Goal: Entertainment & Leisure: Consume media (video, audio)

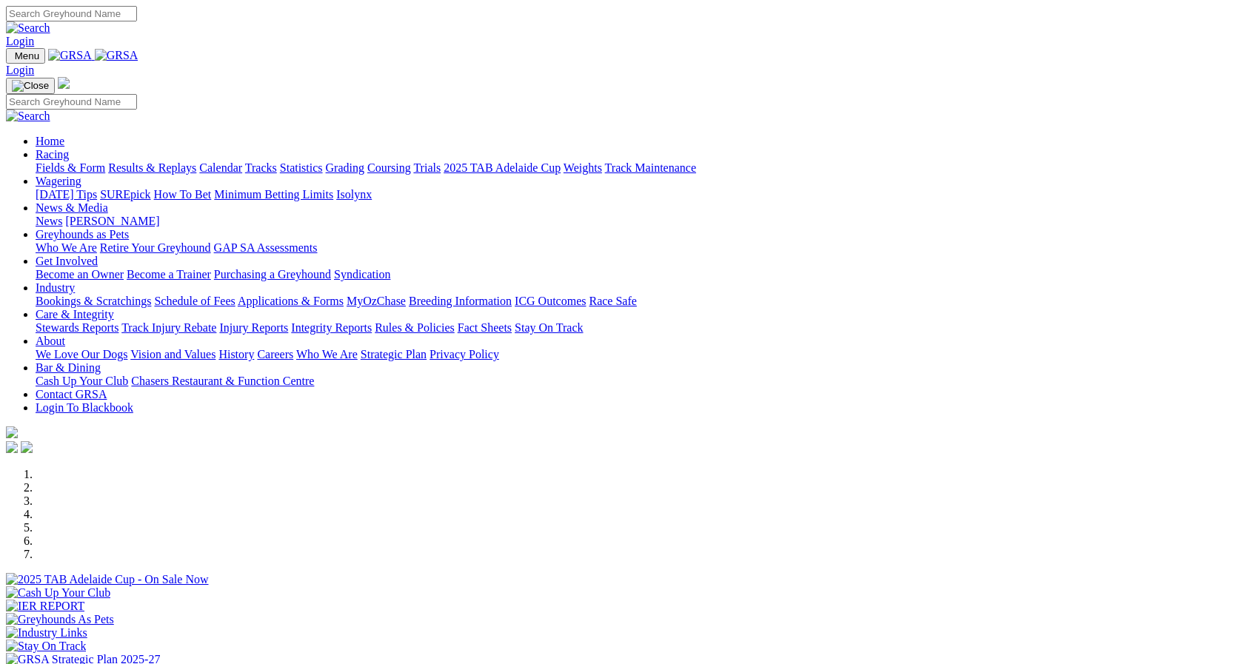
click at [323, 161] on link "Statistics" at bounding box center [301, 167] width 43 height 13
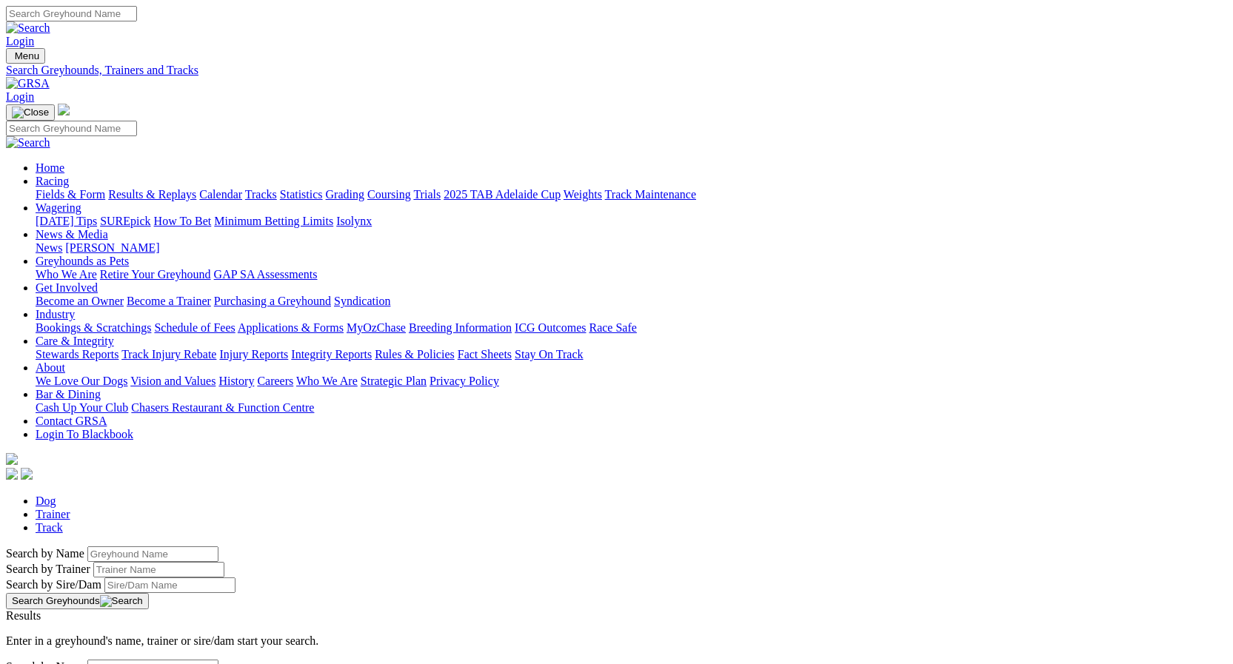
click at [219, 547] on input "Search by Greyhound name" at bounding box center [152, 555] width 131 height 16
type input "skedaddle dennis"
click at [149, 593] on button "Search Greyhounds" at bounding box center [77, 601] width 143 height 16
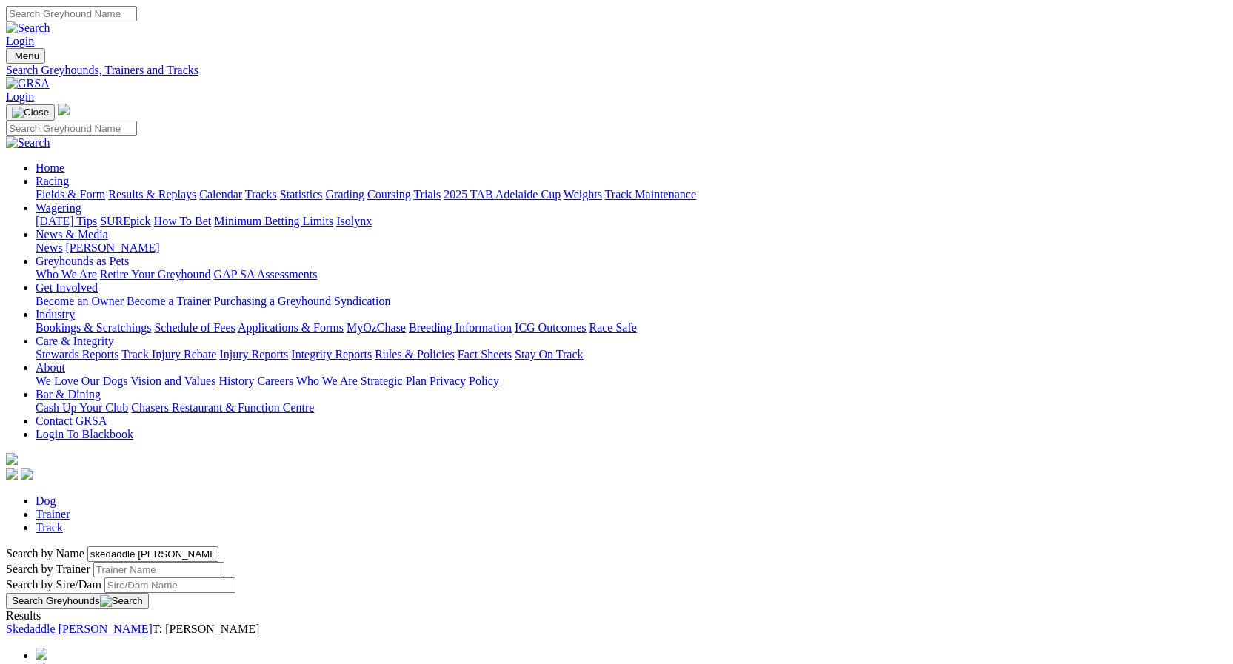
click at [153, 623] on link "Skedaddle Dennis" at bounding box center [79, 629] width 147 height 13
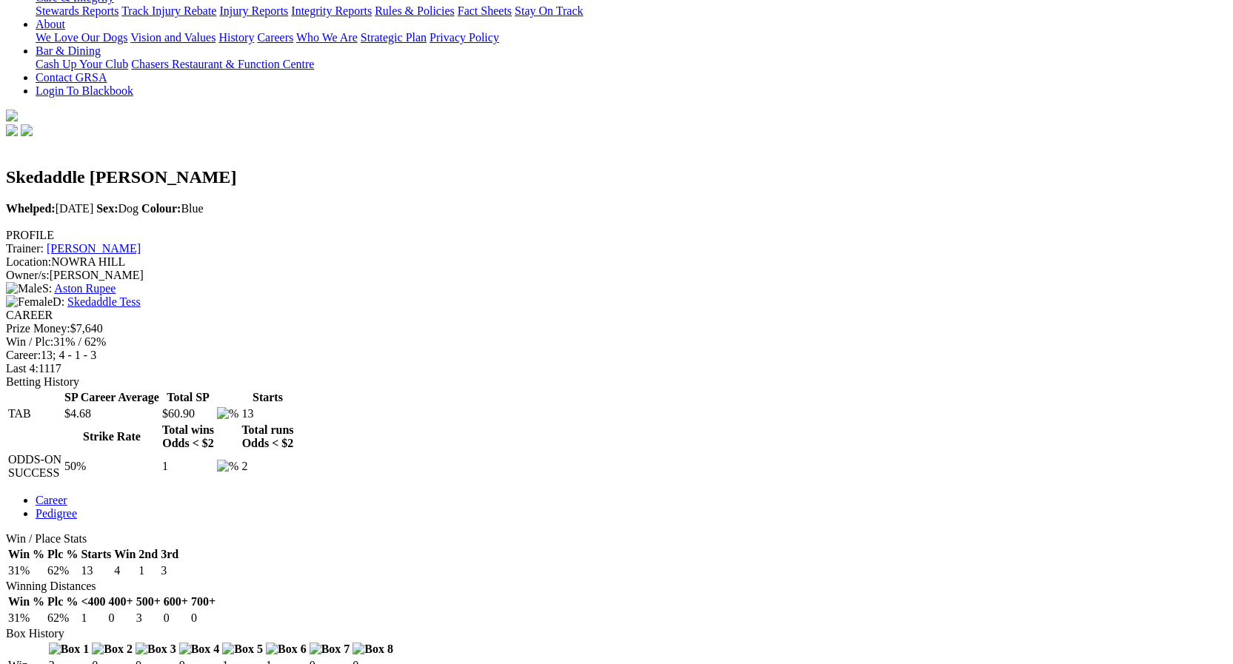
scroll to position [370, 0]
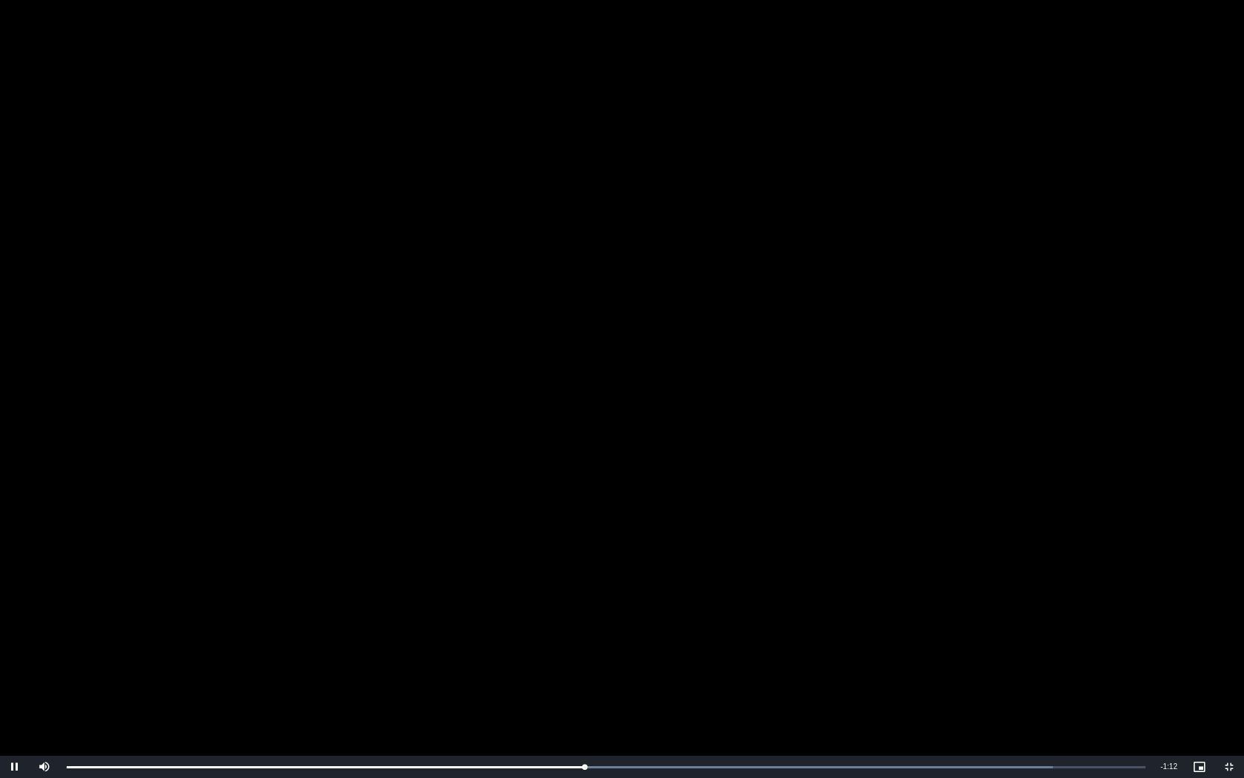
click at [719, 487] on video "To view this video please enable JavaScript, and consider upgrading to a web br…" at bounding box center [622, 389] width 1244 height 778
drag, startPoint x: 872, startPoint y: 553, endPoint x: 893, endPoint y: 545, distance: 23.0
click at [878, 553] on video "To view this video please enable JavaScript, and consider upgrading to a web br…" at bounding box center [622, 389] width 1244 height 778
click at [982, 523] on video "To view this video please enable JavaScript, and consider upgrading to a web br…" at bounding box center [622, 389] width 1244 height 778
click at [1227, 664] on span "Video Player" at bounding box center [1230, 767] width 30 height 0
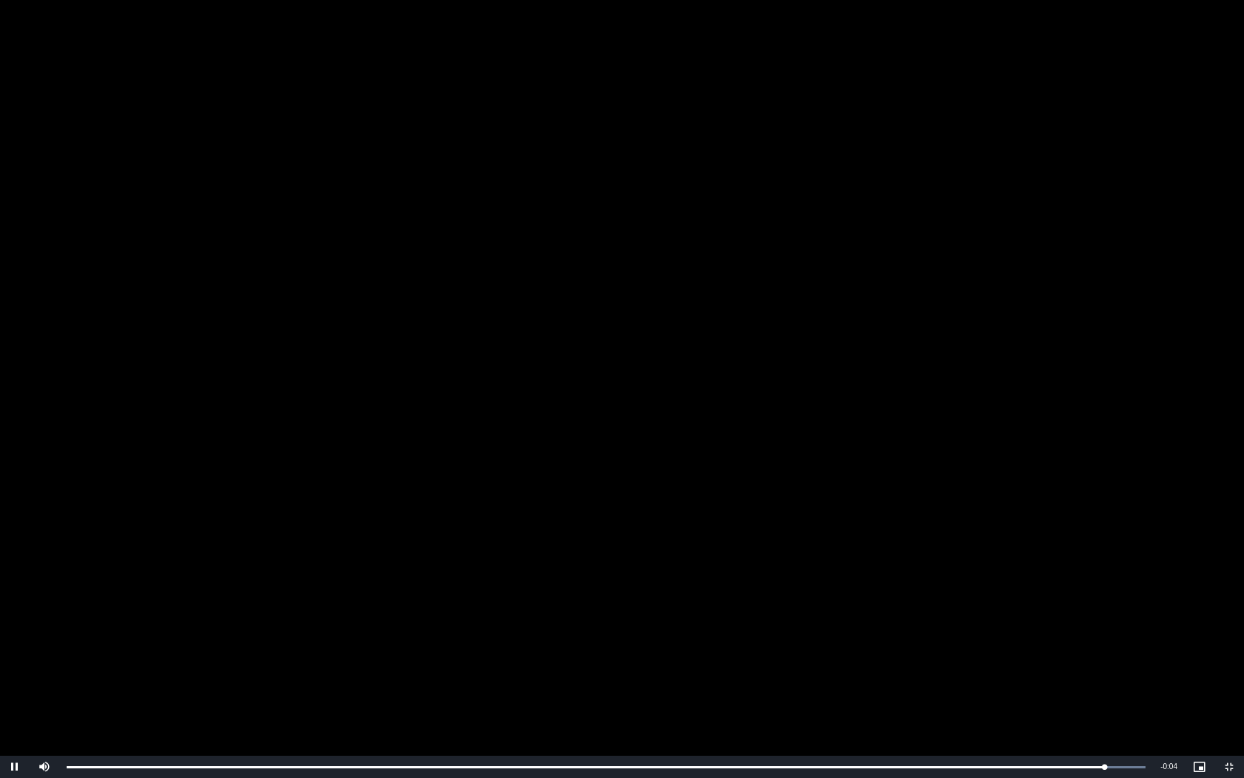
click at [744, 461] on video "To view this video please enable JavaScript, and consider upgrading to a web br…" at bounding box center [622, 389] width 1244 height 778
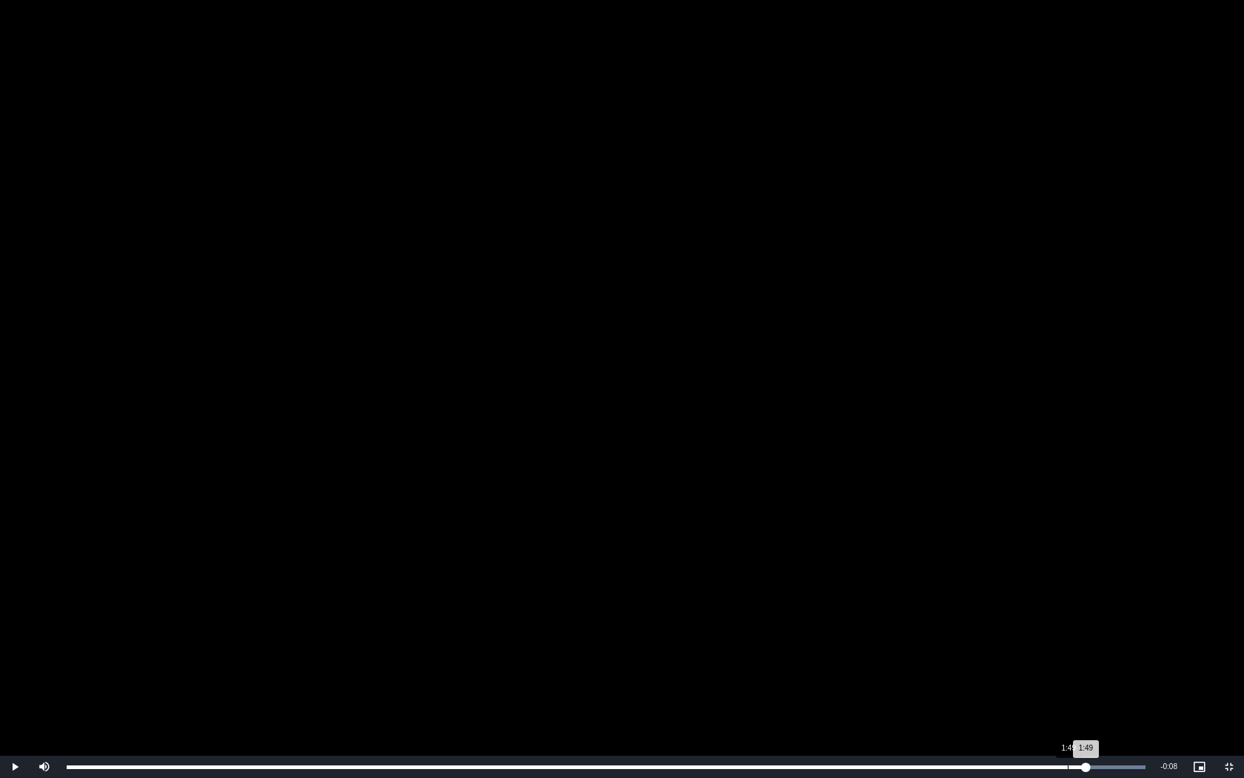
drag, startPoint x: 1107, startPoint y: 764, endPoint x: 1068, endPoint y: 770, distance: 38.9
click at [1068, 664] on div "Loaded : 100.00% 1:49 1:49" at bounding box center [606, 767] width 1094 height 22
drag, startPoint x: 1067, startPoint y: 768, endPoint x: 1074, endPoint y: 763, distance: 8.4
click at [1074, 664] on div "1:49" at bounding box center [570, 767] width 1007 height 4
click at [1073, 664] on div "1:50" at bounding box center [570, 767] width 1006 height 4
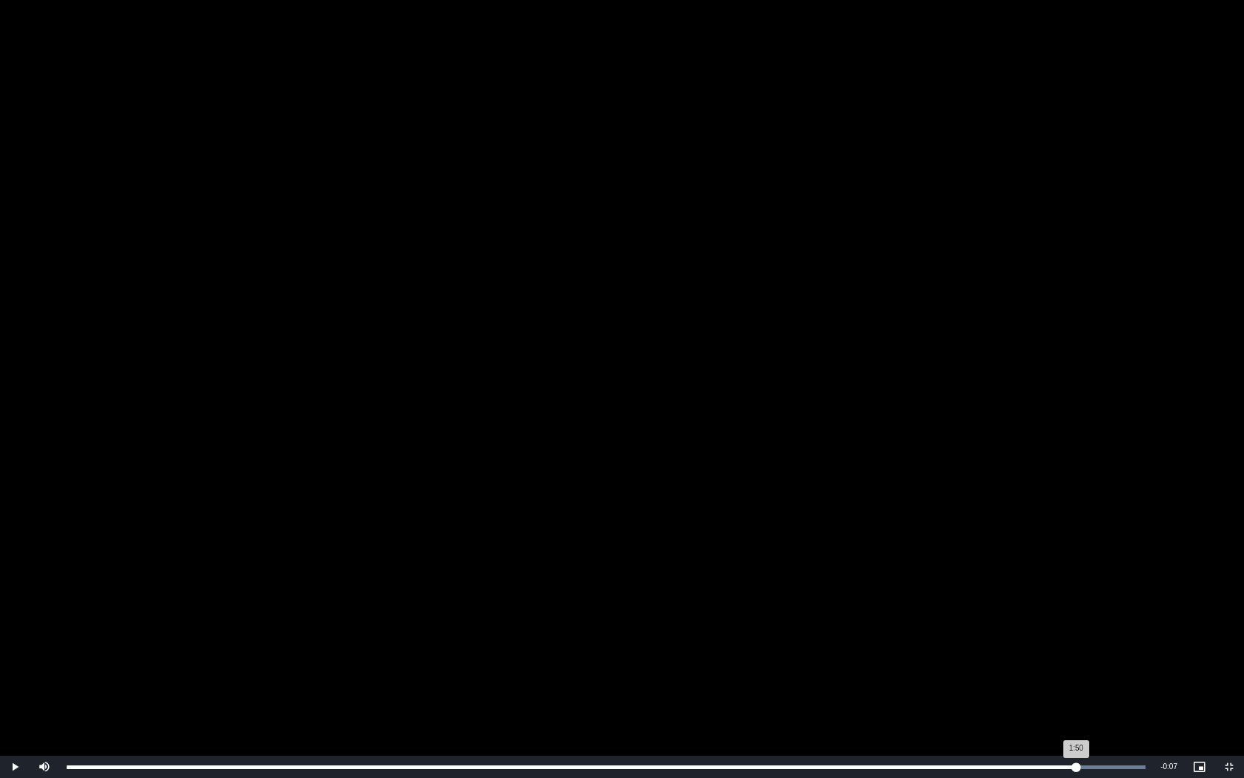
click at [1076, 664] on div "1:50" at bounding box center [572, 767] width 1010 height 4
drag, startPoint x: 1076, startPoint y: 765, endPoint x: 1068, endPoint y: 770, distance: 9.3
click at [1068, 664] on div "Loaded : 100.00% 1:49 1:49" at bounding box center [606, 767] width 1094 height 22
drag, startPoint x: 1067, startPoint y: 765, endPoint x: 1055, endPoint y: 766, distance: 11.9
click at [1056, 664] on div "Loaded : 100.00% 1:47 1:47" at bounding box center [606, 767] width 1079 height 4
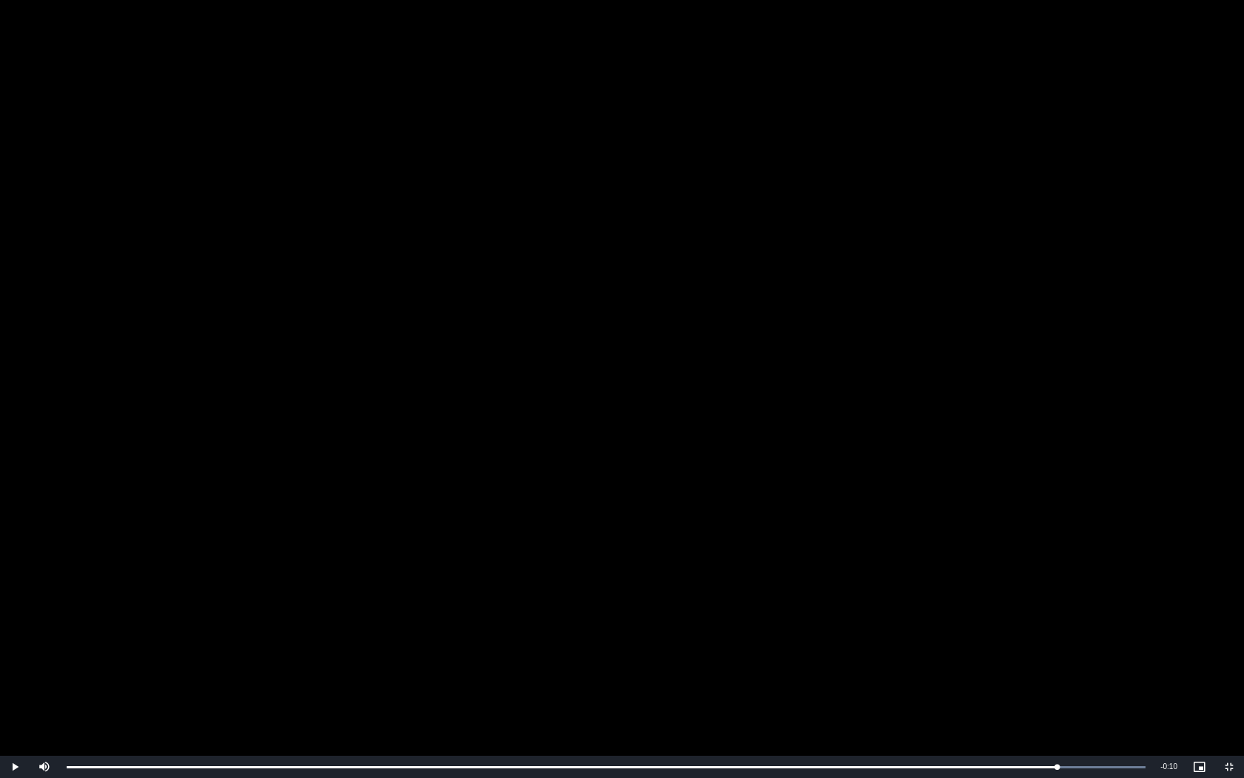
click at [979, 664] on video "To view this video please enable JavaScript, and consider upgrading to a web br…" at bounding box center [622, 389] width 1244 height 778
click at [1228, 664] on span "Video Player" at bounding box center [1230, 767] width 30 height 0
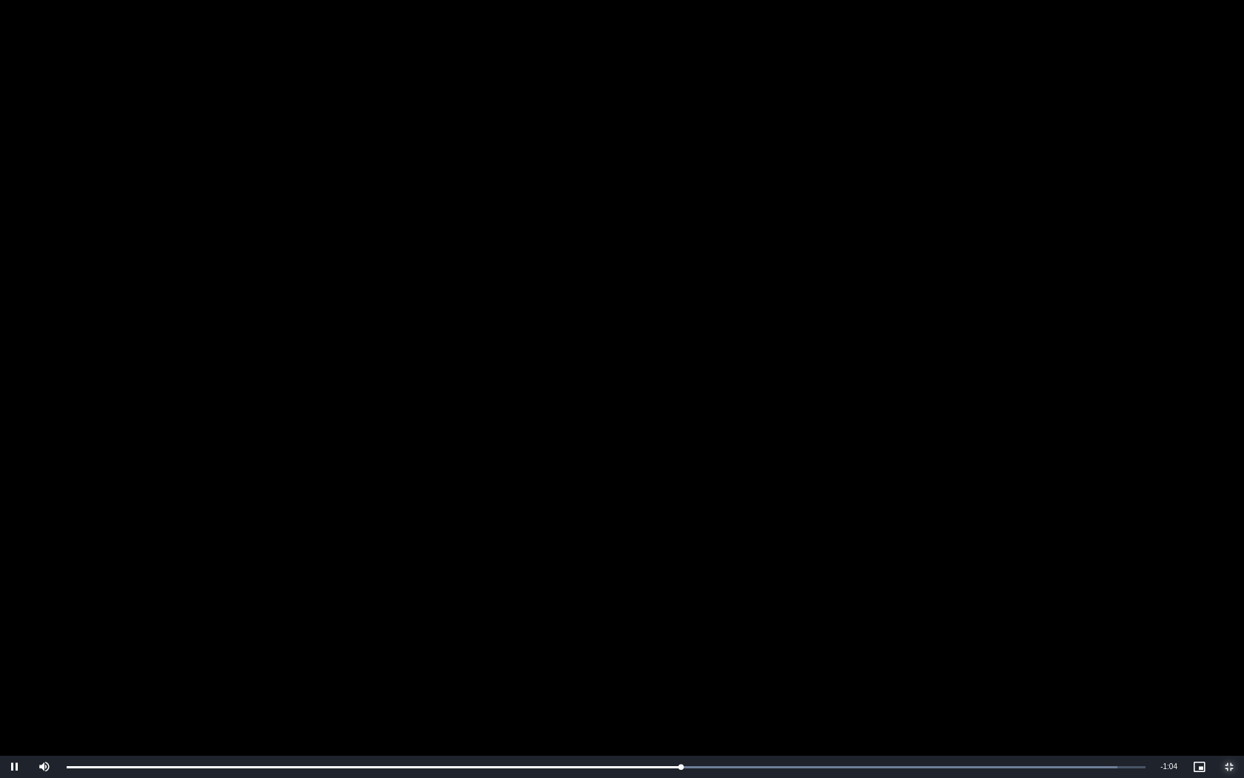
click at [1230, 664] on span "Video Player" at bounding box center [1230, 767] width 30 height 0
